Goal: Information Seeking & Learning: Learn about a topic

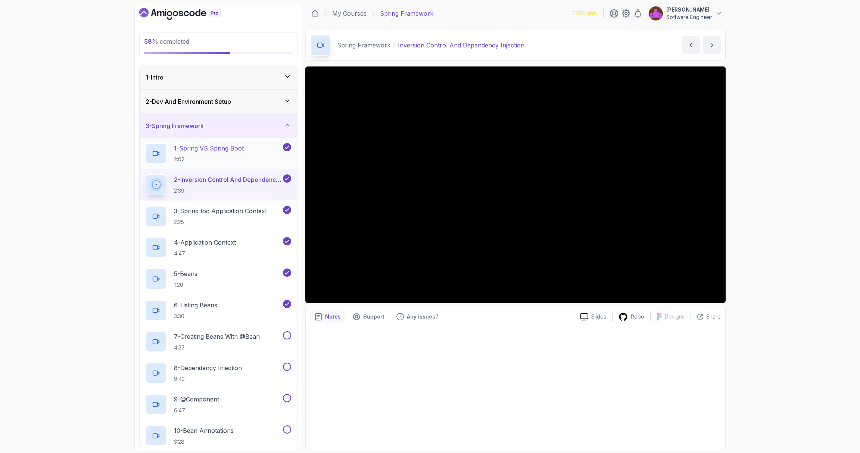
click at [226, 148] on p "1 - Spring VS Spring Boot" at bounding box center [209, 148] width 70 height 9
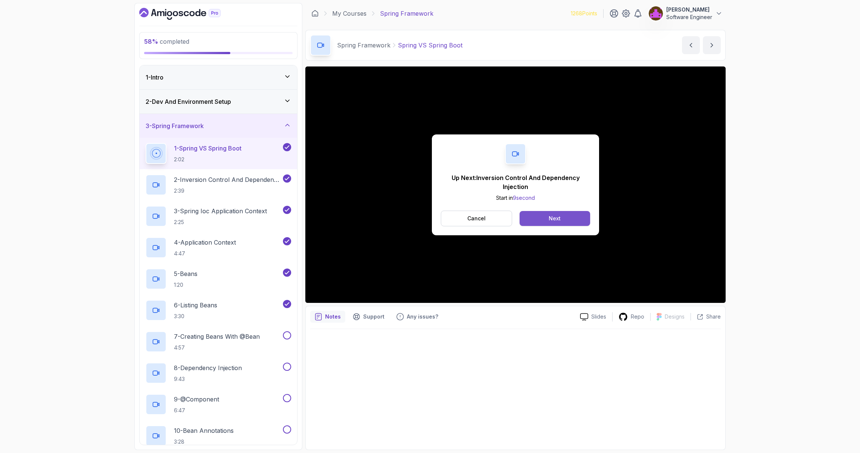
click at [562, 218] on button "Next" at bounding box center [555, 218] width 71 height 15
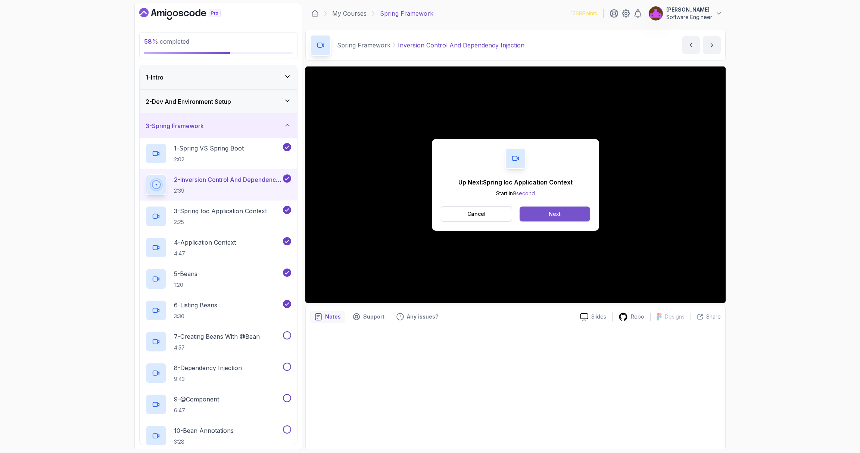
click at [547, 214] on button "Next" at bounding box center [555, 213] width 71 height 15
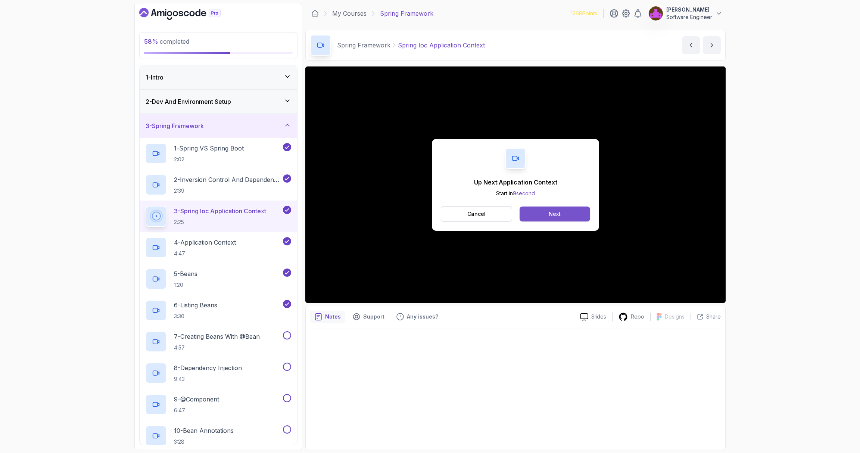
click at [549, 213] on div "Next" at bounding box center [555, 213] width 12 height 7
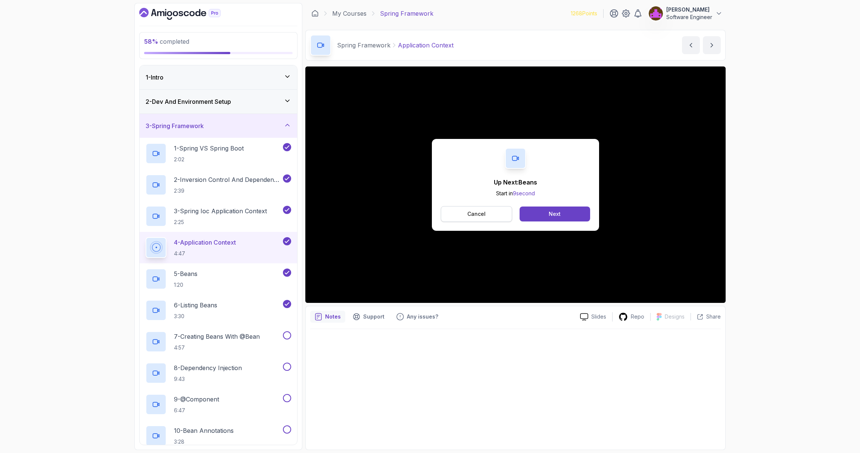
click at [498, 214] on button "Cancel" at bounding box center [476, 214] width 71 height 16
click at [577, 212] on button "Next" at bounding box center [555, 213] width 71 height 15
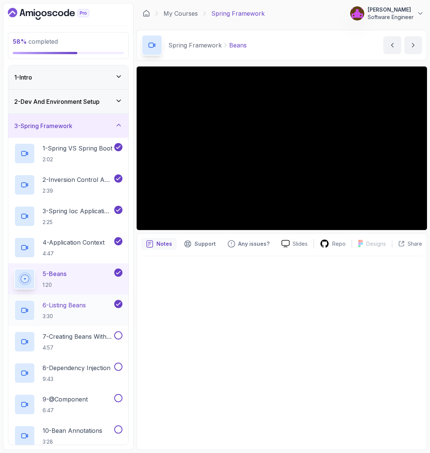
click at [77, 302] on p "6 - Listing Beans" at bounding box center [64, 304] width 43 height 9
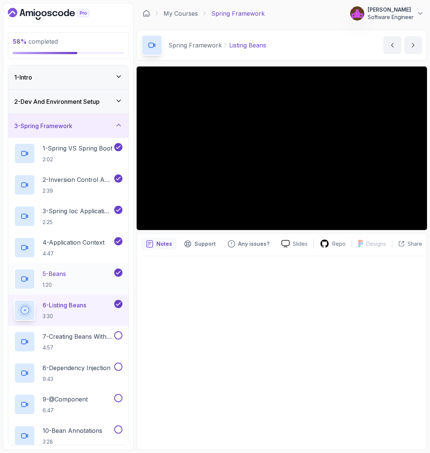
click at [73, 281] on div "5 - Beans 1:20" at bounding box center [63, 278] width 99 height 21
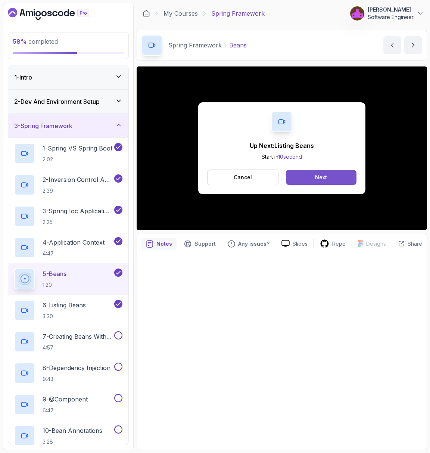
click at [335, 174] on button "Next" at bounding box center [321, 177] width 71 height 15
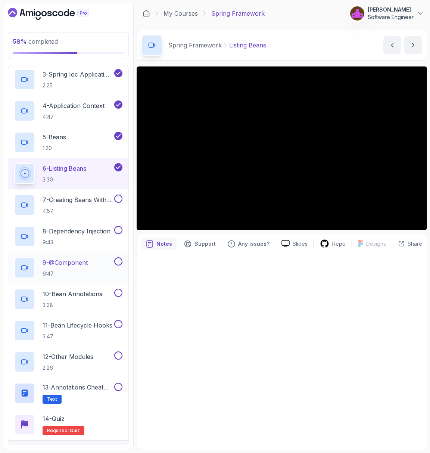
scroll to position [136, 0]
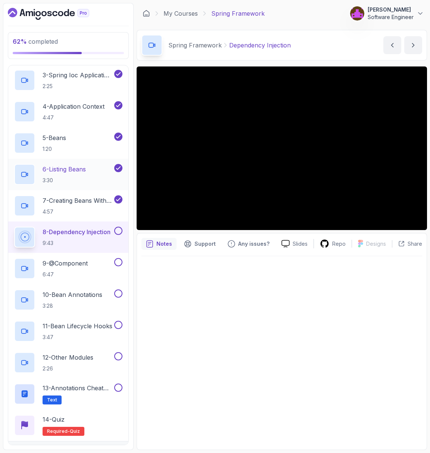
click at [80, 170] on p "6 - Listing Beans" at bounding box center [64, 169] width 43 height 9
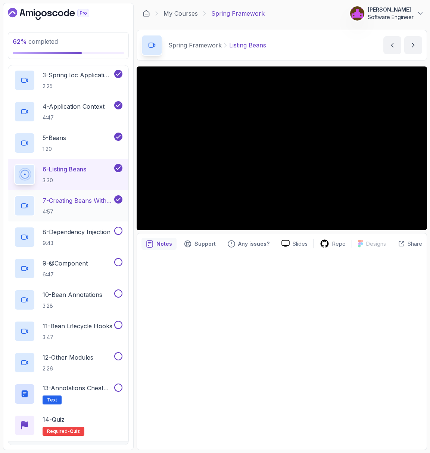
click at [75, 198] on p "7 - Creating Beans With @Bean" at bounding box center [78, 200] width 70 height 9
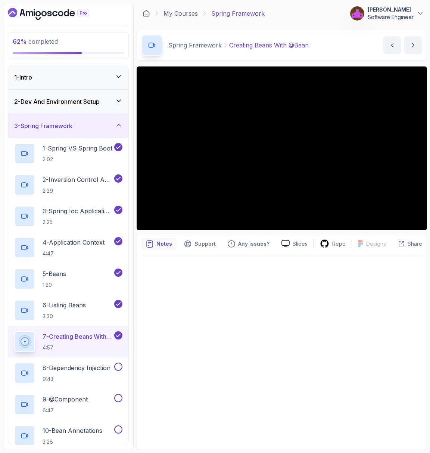
click at [78, 98] on h3 "2 - Dev And Environment Setup" at bounding box center [56, 101] width 85 height 9
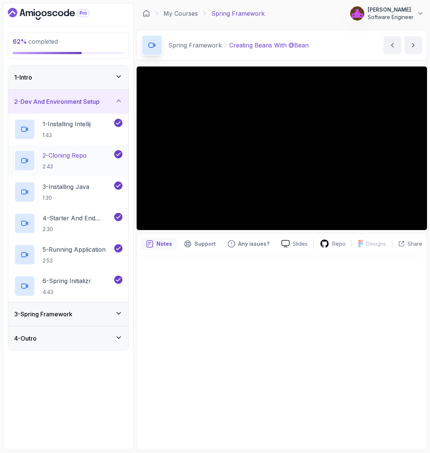
click at [74, 156] on p "2 - Cloning Repo" at bounding box center [65, 155] width 44 height 9
click at [62, 193] on h2 "3 - Installing Java 1:30" at bounding box center [66, 191] width 47 height 19
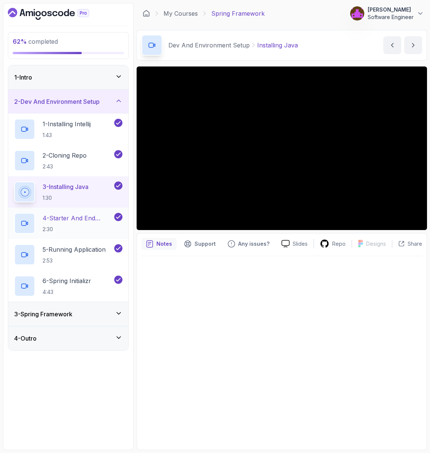
click at [70, 217] on p "4 - Starter And End Branches" at bounding box center [78, 217] width 70 height 9
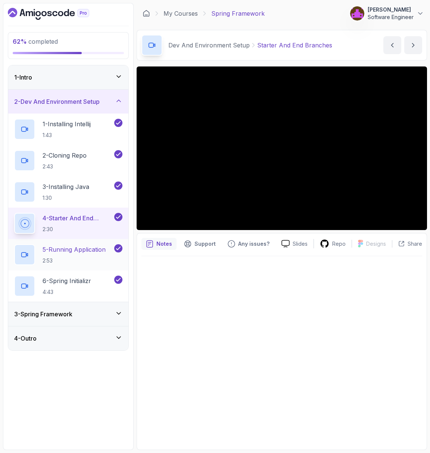
click at [77, 255] on h2 "5 - Running Application 2:53" at bounding box center [74, 254] width 63 height 19
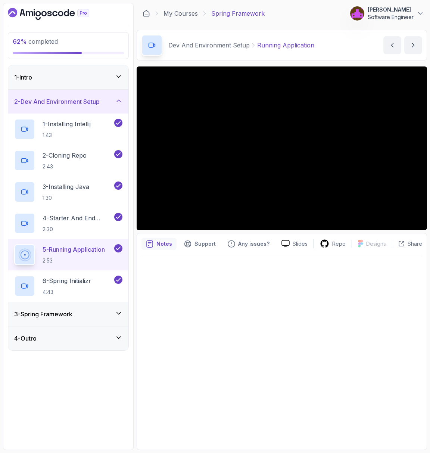
click at [65, 316] on h3 "3 - Spring Framework" at bounding box center [43, 313] width 58 height 9
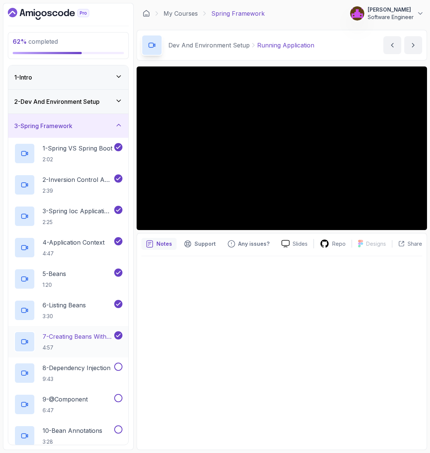
click at [73, 341] on h2 "7 - Creating Beans With @Bean 4:57" at bounding box center [78, 341] width 70 height 19
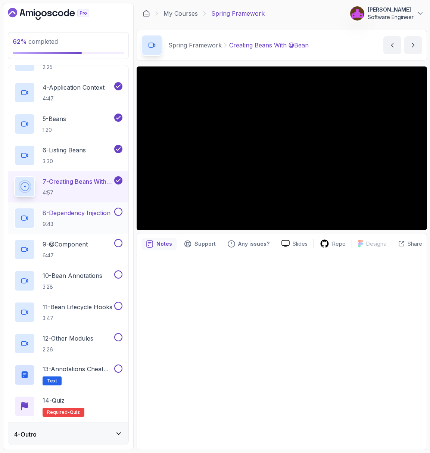
scroll to position [151, 0]
